Goal: Task Accomplishment & Management: Complete application form

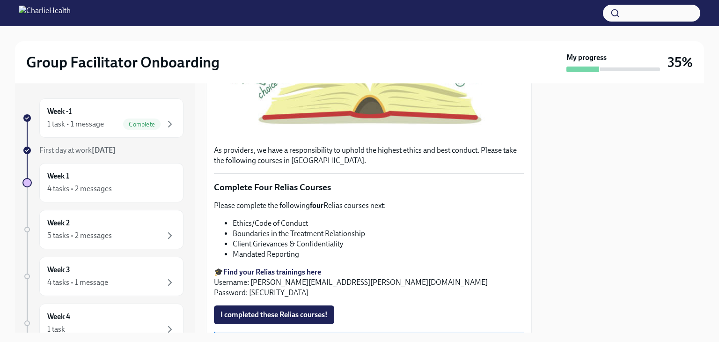
scroll to position [304, 0]
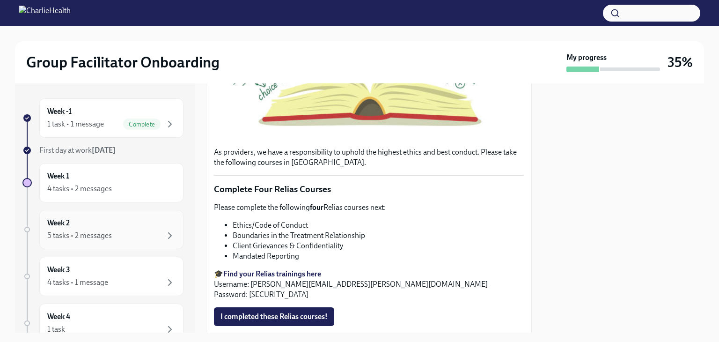
click at [107, 240] on div "5 tasks • 2 messages" at bounding box center [111, 235] width 128 height 11
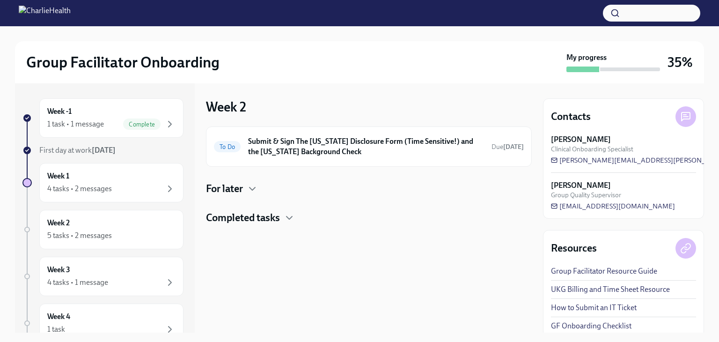
click at [246, 212] on h4 "Completed tasks" at bounding box center [243, 218] width 74 height 14
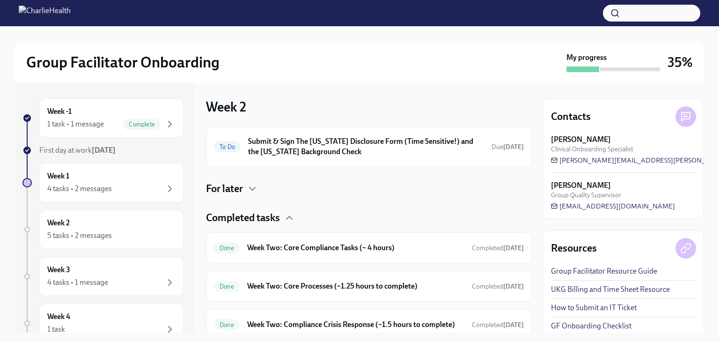
scroll to position [36, 0]
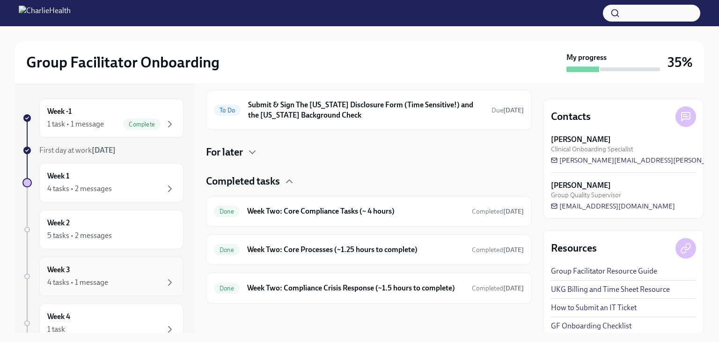
click at [99, 267] on div "Week 3 4 tasks • 1 message" at bounding box center [111, 275] width 128 height 23
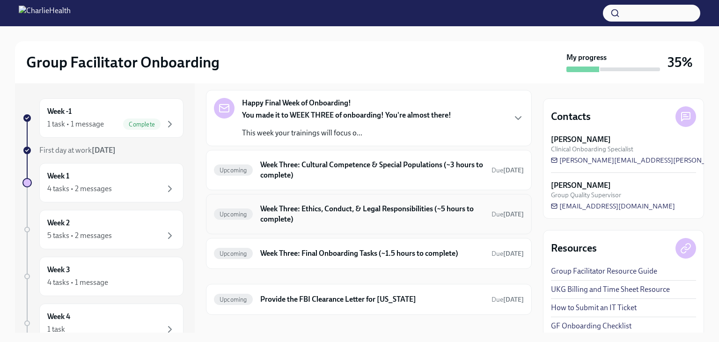
scroll to position [48, 0]
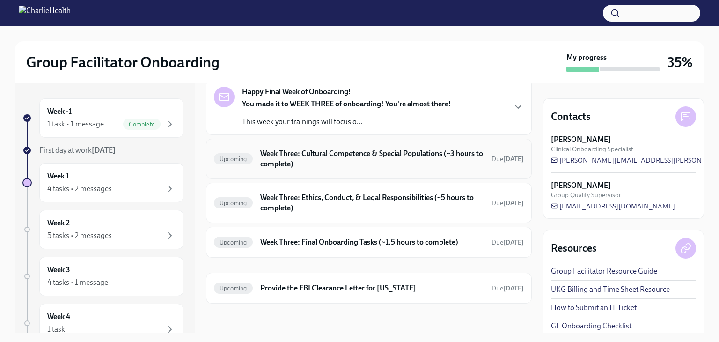
click at [332, 154] on h6 "Week Three: Cultural Competence & Special Populations (~3 hours to complete)" at bounding box center [372, 158] width 224 height 21
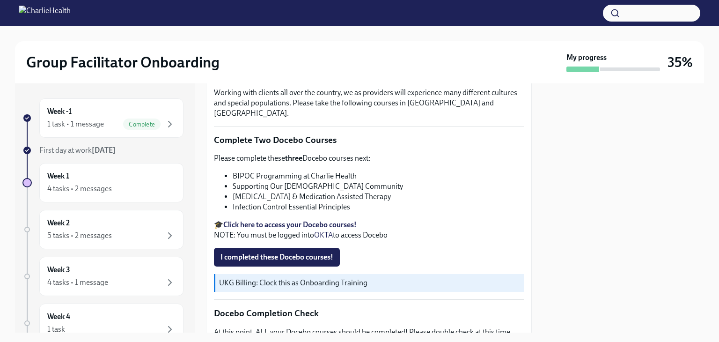
scroll to position [271, 0]
click at [101, 219] on div "Week 2 5 tasks • 2 messages" at bounding box center [111, 229] width 128 height 23
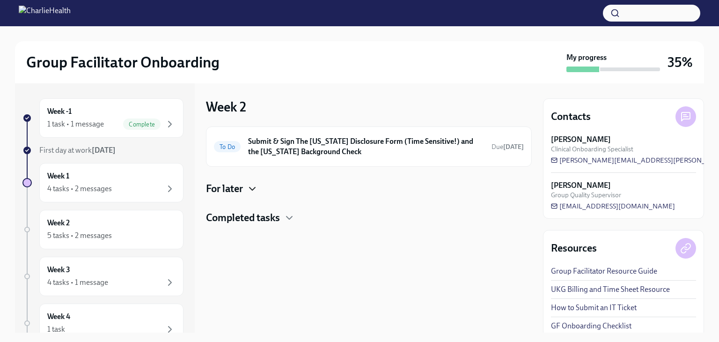
click at [252, 192] on icon "button" at bounding box center [252, 188] width 11 height 11
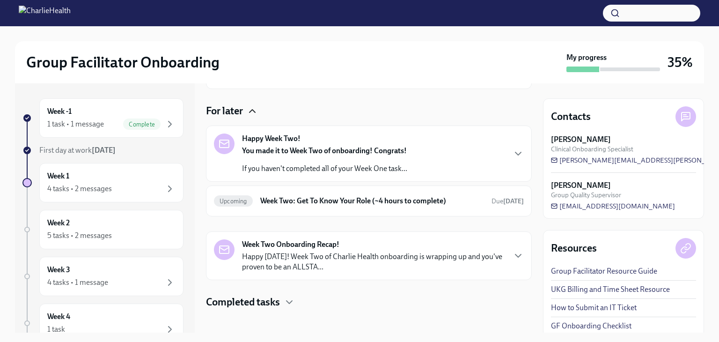
scroll to position [83, 0]
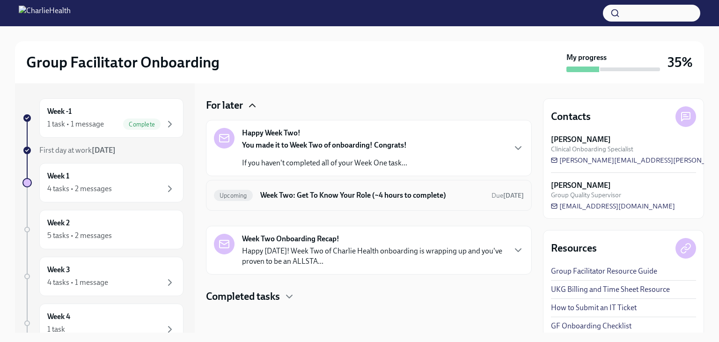
click at [324, 190] on h6 "Week Two: Get To Know Your Role (~4 hours to complete)" at bounding box center [372, 195] width 224 height 10
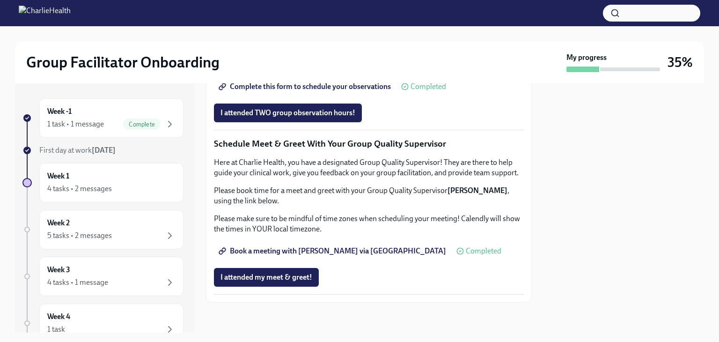
scroll to position [842, 0]
click at [304, 117] on span "I attended TWO group observation hours!" at bounding box center [287, 112] width 135 height 9
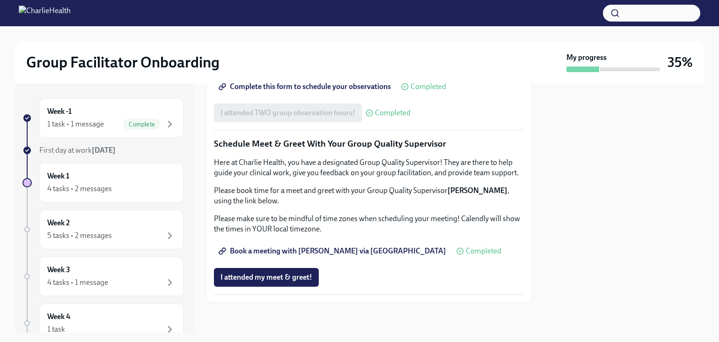
scroll to position [906, 0]
click at [100, 277] on div "4 tasks • 1 message" at bounding box center [77, 282] width 61 height 10
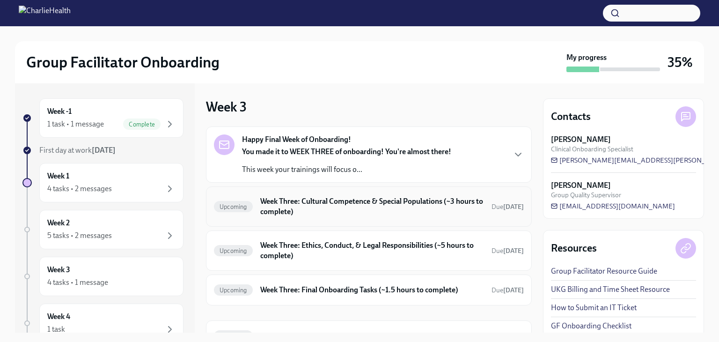
click at [359, 216] on h6 "Week Three: Cultural Competence & Special Populations (~3 hours to complete)" at bounding box center [372, 206] width 224 height 21
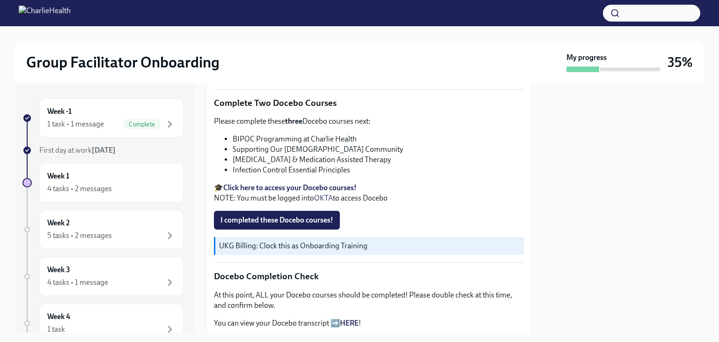
scroll to position [308, 0]
click at [299, 215] on span "I completed these Docebo courses!" at bounding box center [276, 219] width 113 height 9
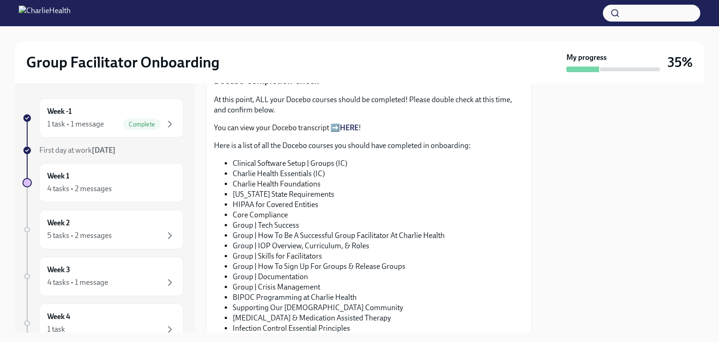
scroll to position [612, 0]
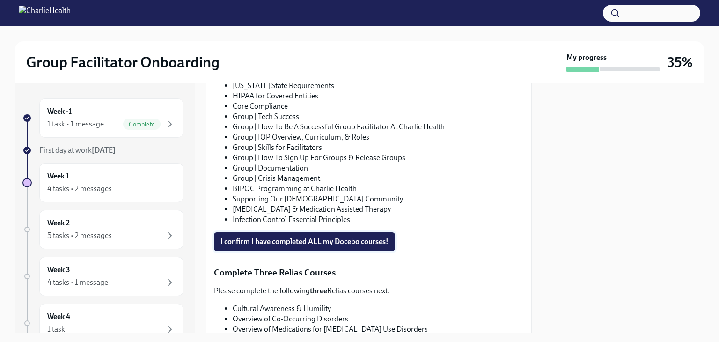
click at [353, 237] on span "I confirm I have completed ALL my Docebo courses!" at bounding box center [304, 241] width 168 height 9
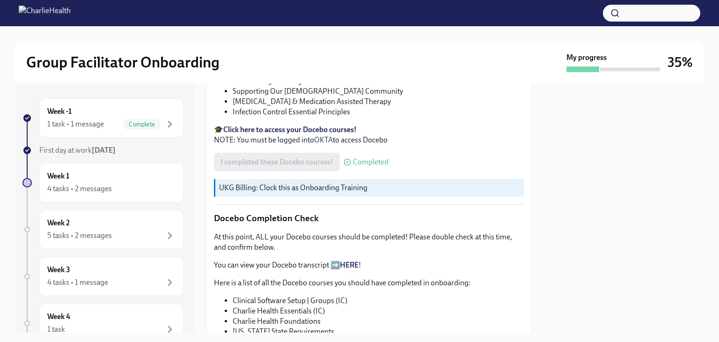
scroll to position [367, 0]
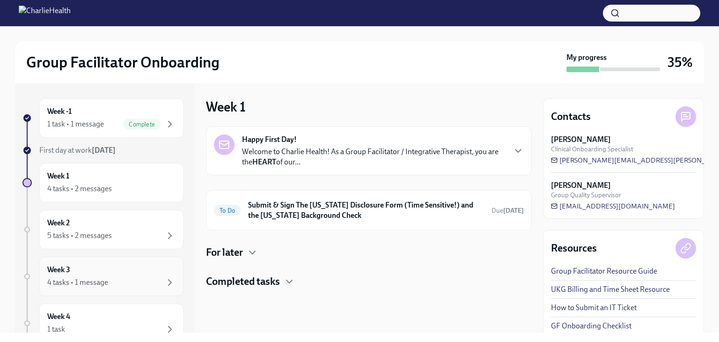
click at [71, 266] on div "Week 3 4 tasks • 1 message" at bounding box center [111, 275] width 128 height 23
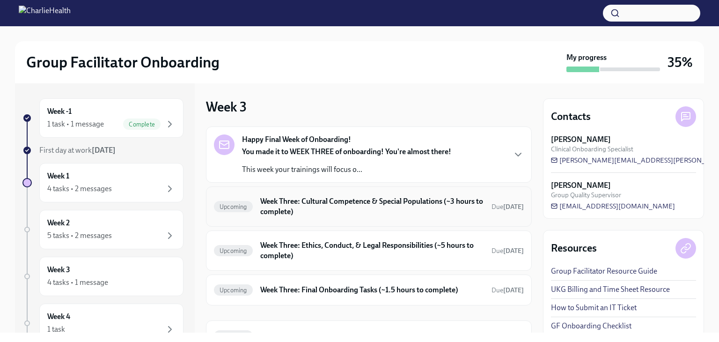
scroll to position [48, 0]
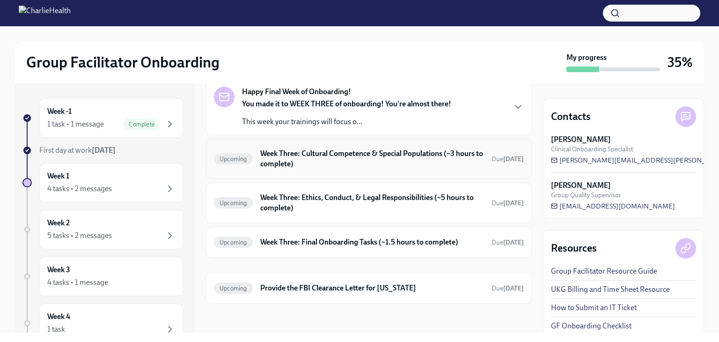
click at [352, 160] on h6 "Week Three: Cultural Competence & Special Populations (~3 hours to complete)" at bounding box center [372, 158] width 224 height 21
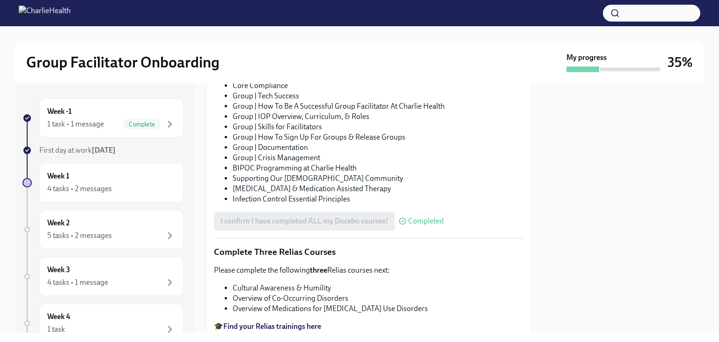
scroll to position [736, 0]
